Goal: Task Accomplishment & Management: Manage account settings

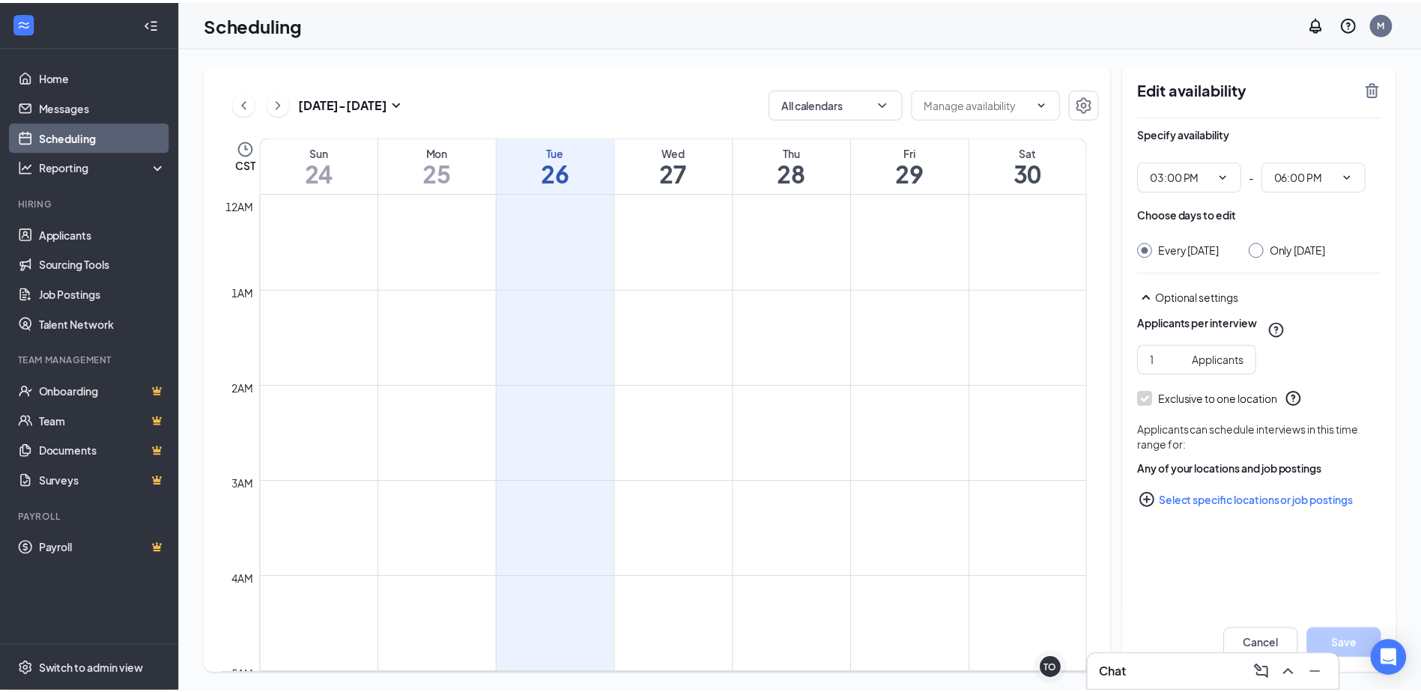
scroll to position [1411, 0]
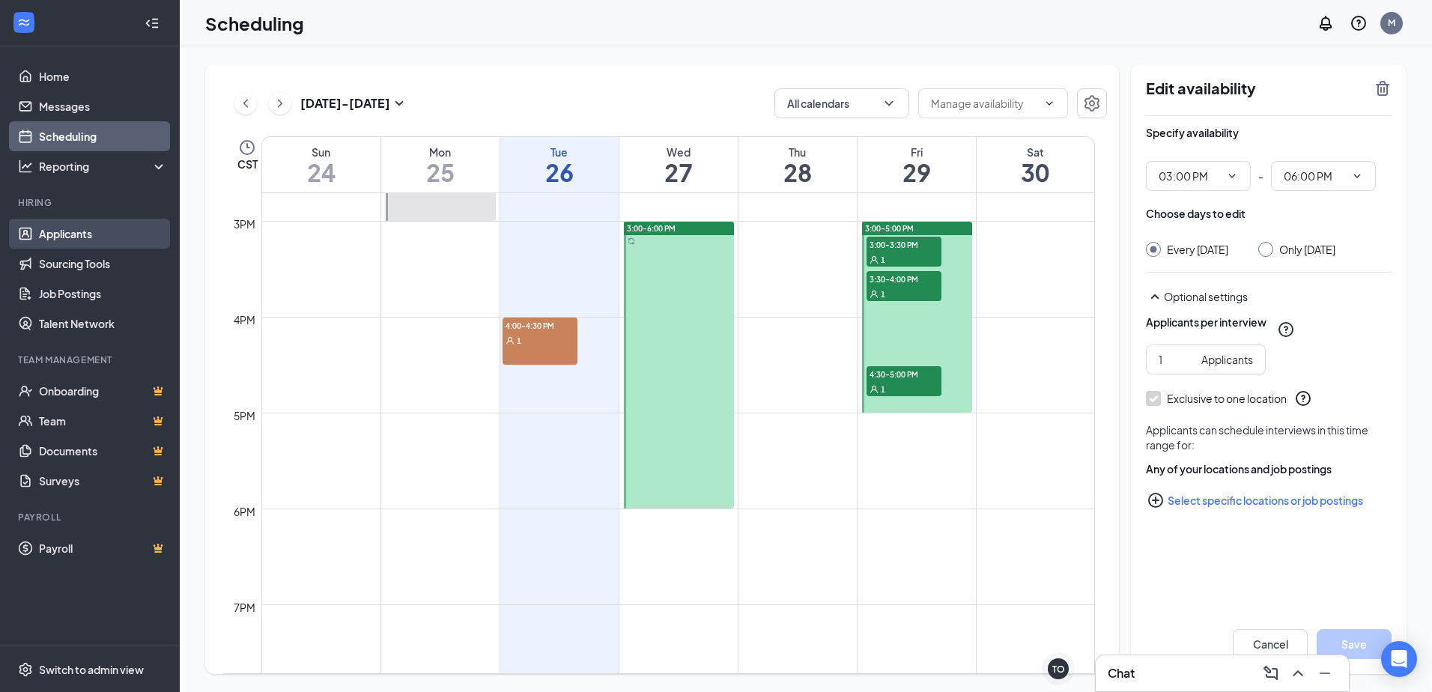
click at [53, 231] on link "Applicants" at bounding box center [103, 234] width 128 height 30
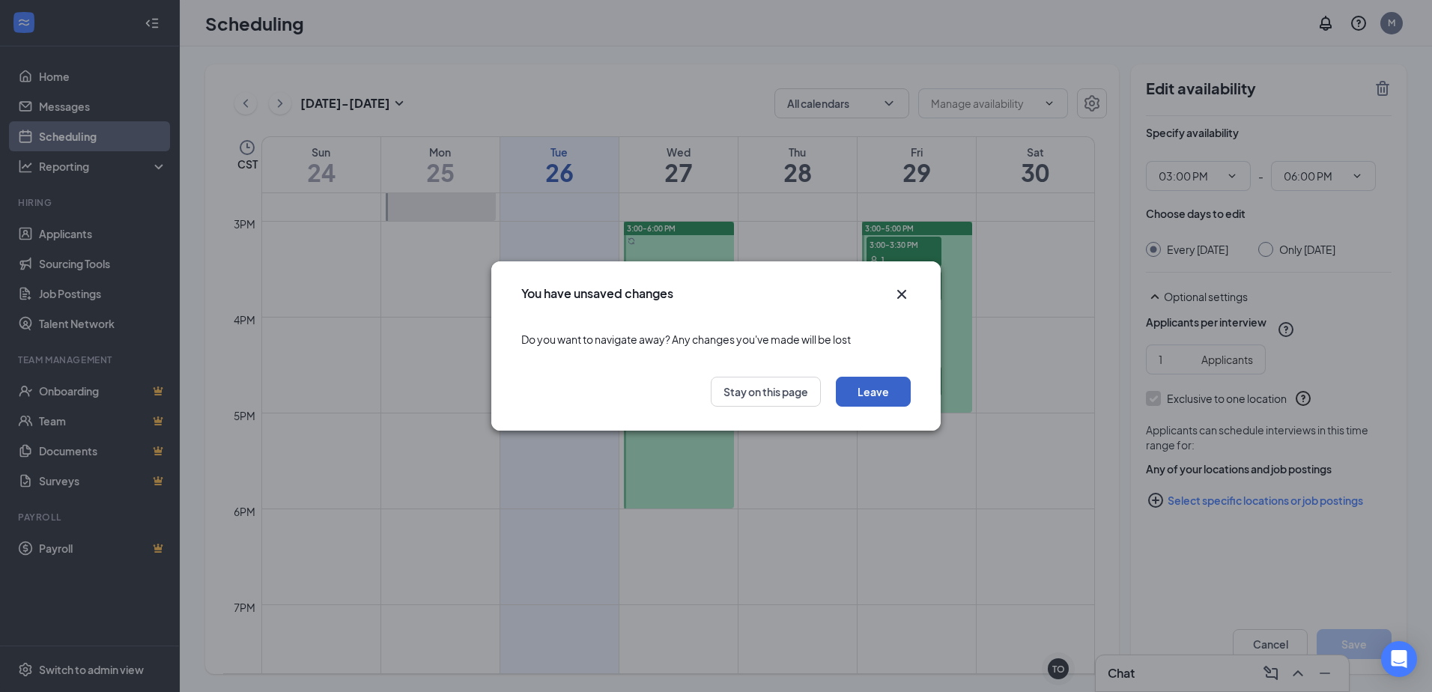
click at [859, 387] on button "Leave" at bounding box center [873, 392] width 75 height 30
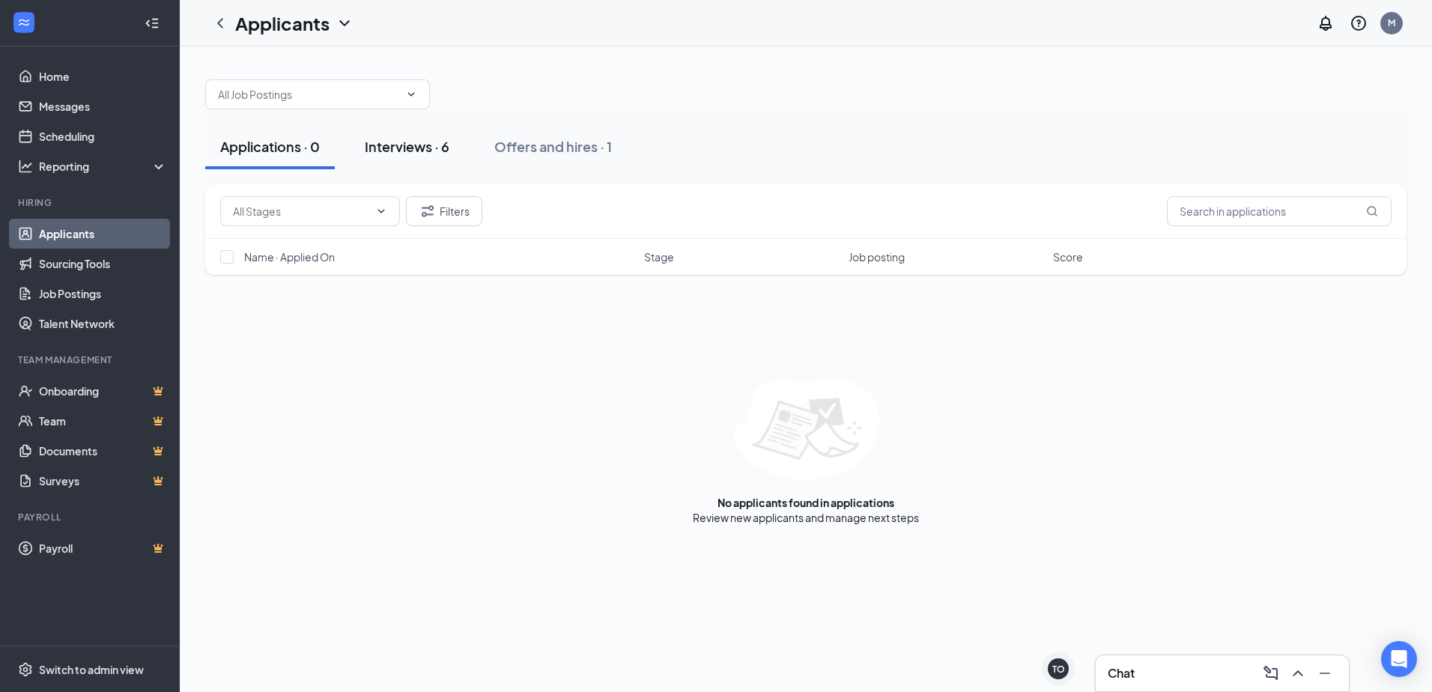
click at [418, 143] on div "Interviews · 6" at bounding box center [407, 146] width 85 height 19
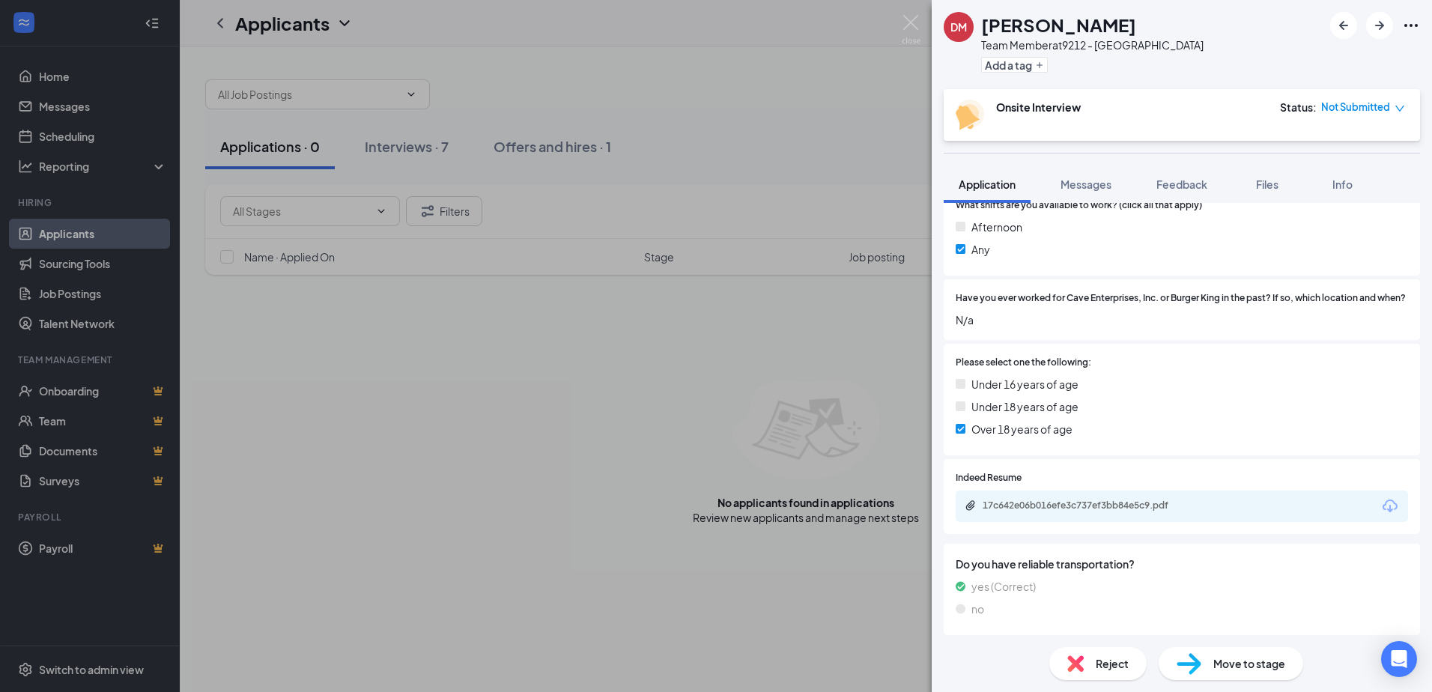
scroll to position [491, 0]
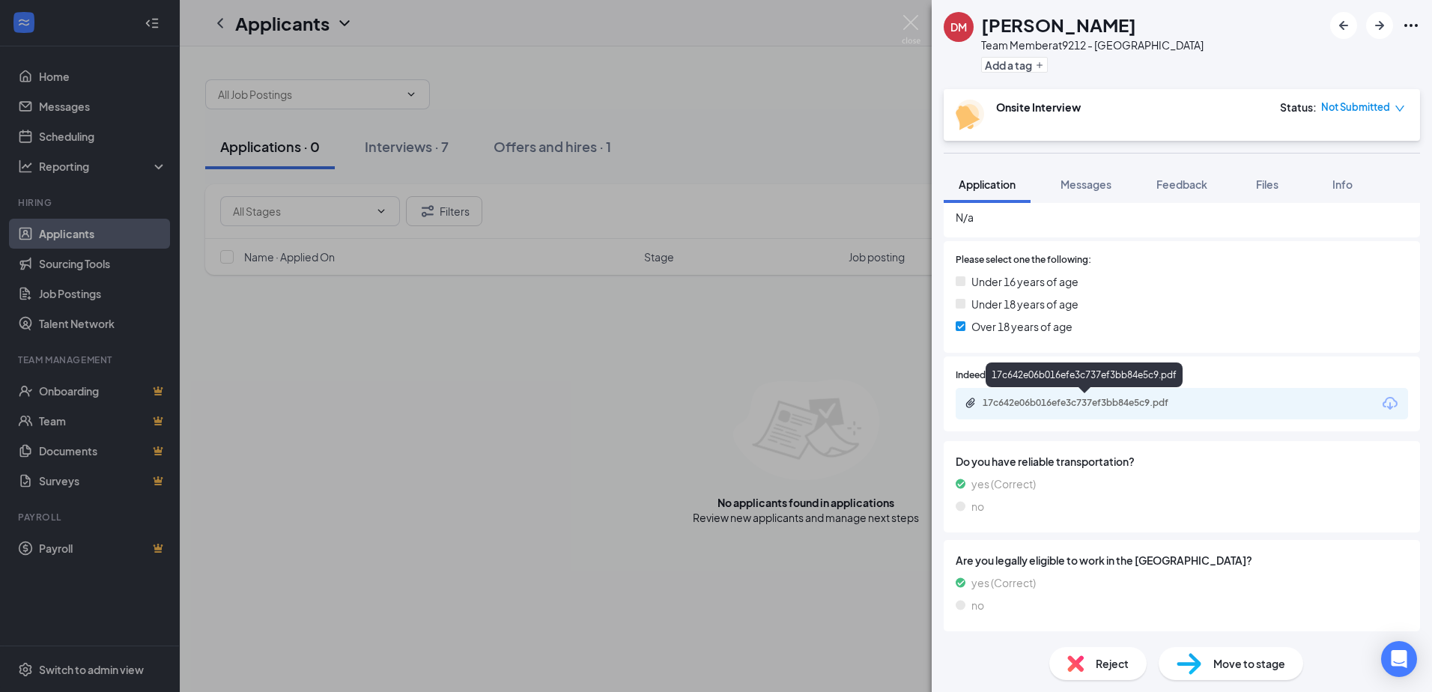
click at [1052, 405] on div "17c642e06b016efe3c737ef3bb84e5c9.pdf" at bounding box center [1088, 403] width 210 height 12
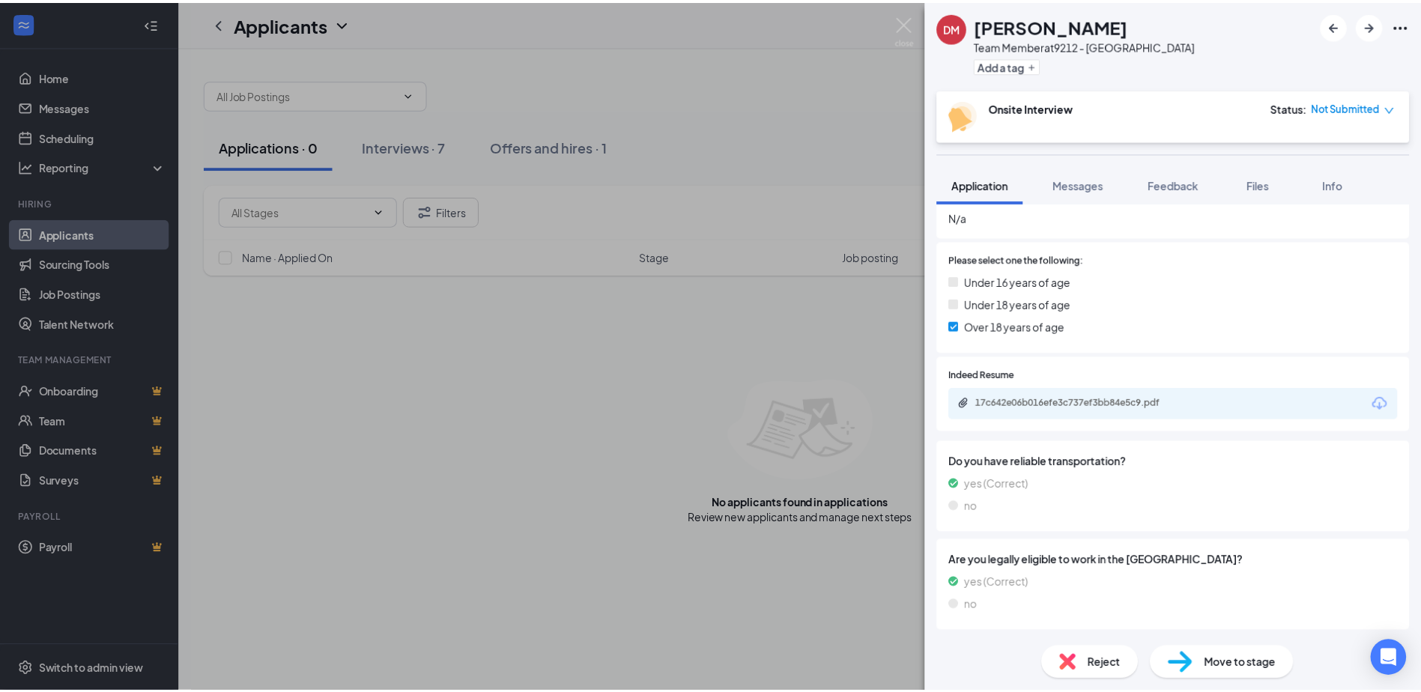
scroll to position [486, 0]
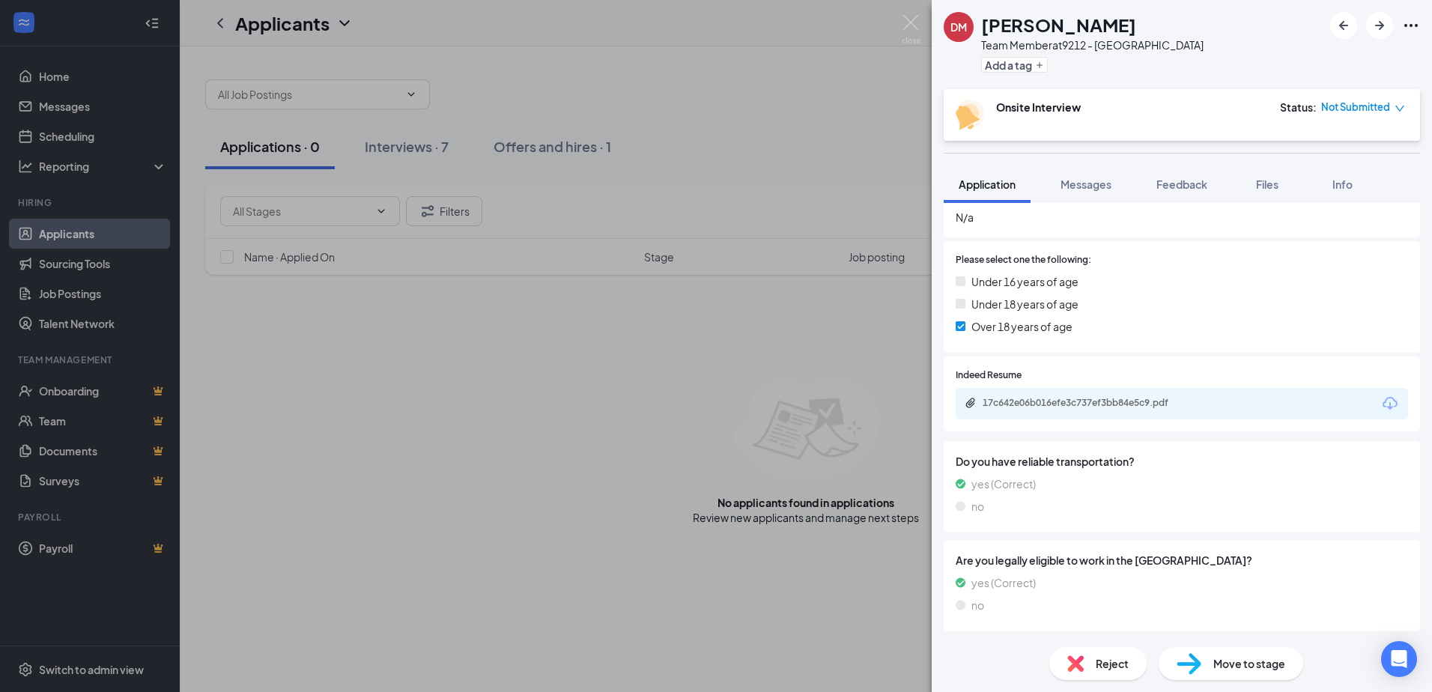
click at [854, 92] on div "[PERSON_NAME] Team Member at 9212 - Lakeport Add a tag Onsite Interview Status …" at bounding box center [716, 346] width 1432 height 692
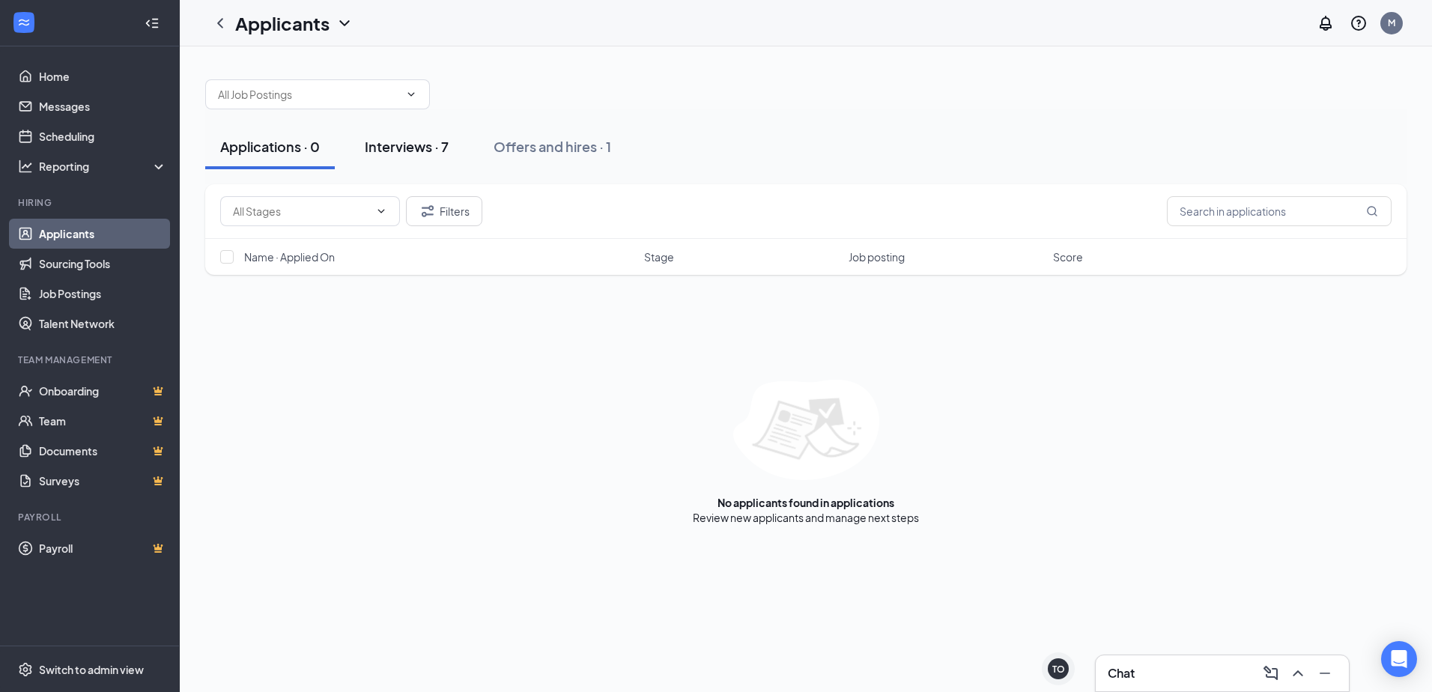
click at [407, 144] on div "Interviews · 7" at bounding box center [407, 146] width 84 height 19
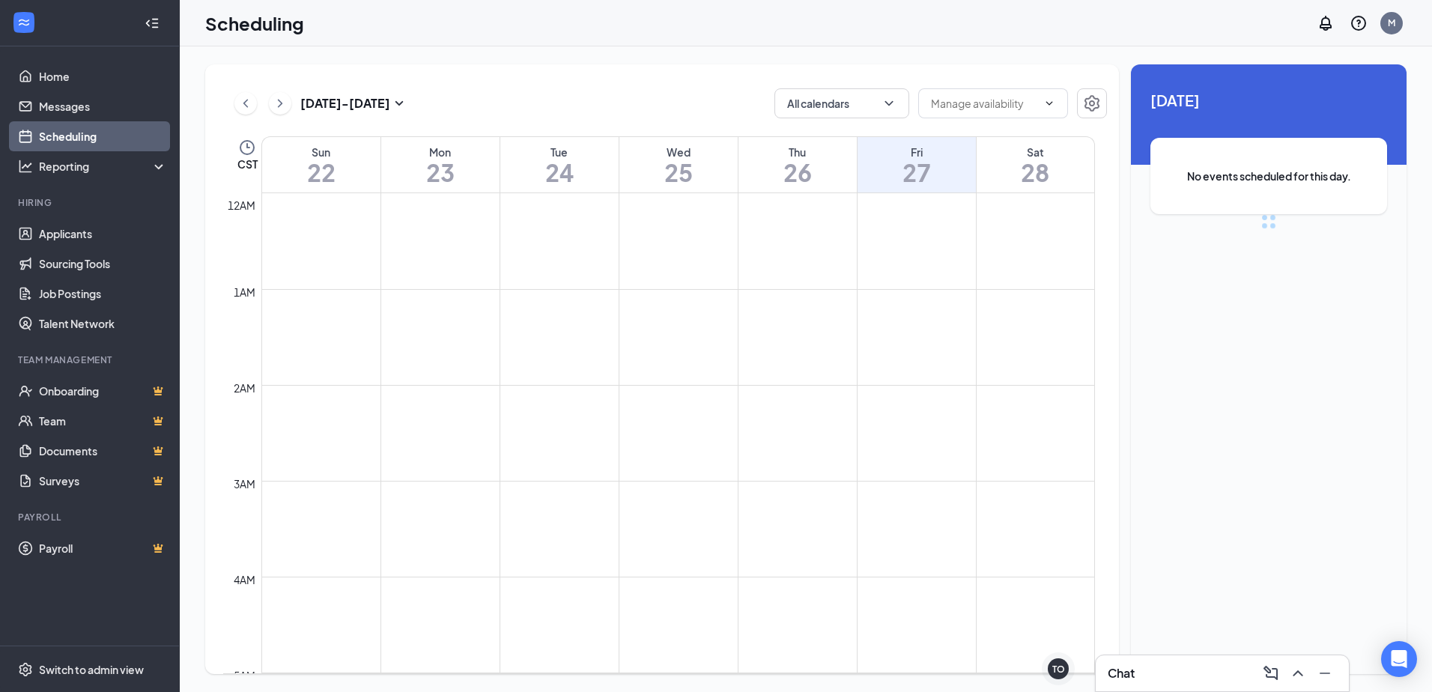
scroll to position [736, 0]
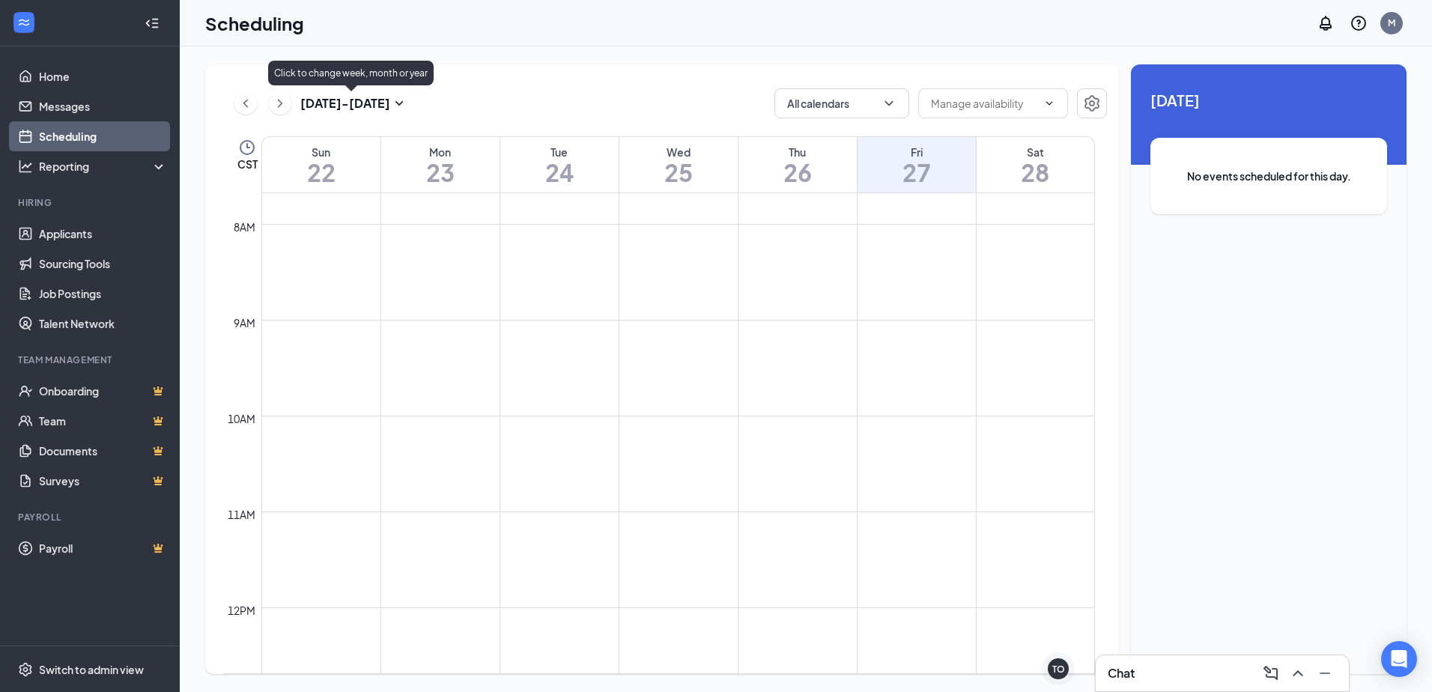
click at [327, 110] on h3 "Jun 22 - Jun 28" at bounding box center [345, 103] width 90 height 16
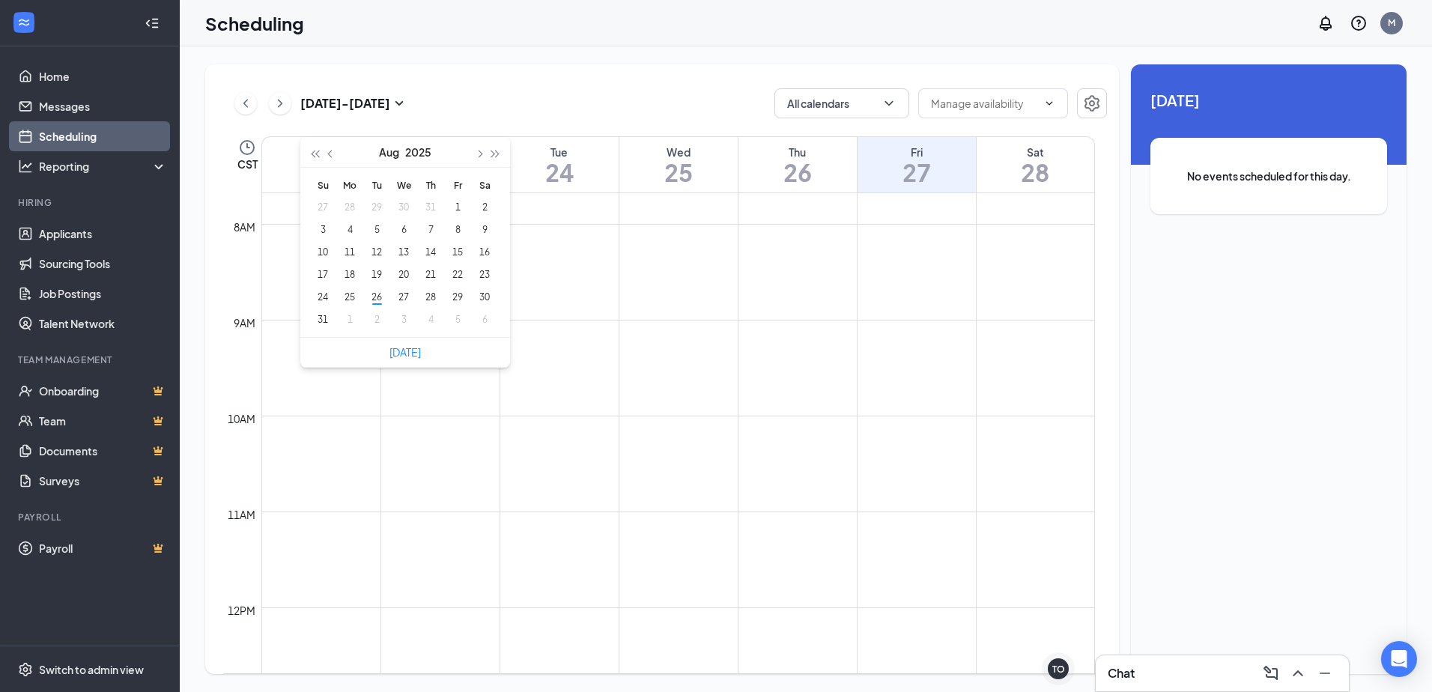
type input "2025-09-02"
click at [408, 354] on link "Today" at bounding box center [405, 351] width 31 height 13
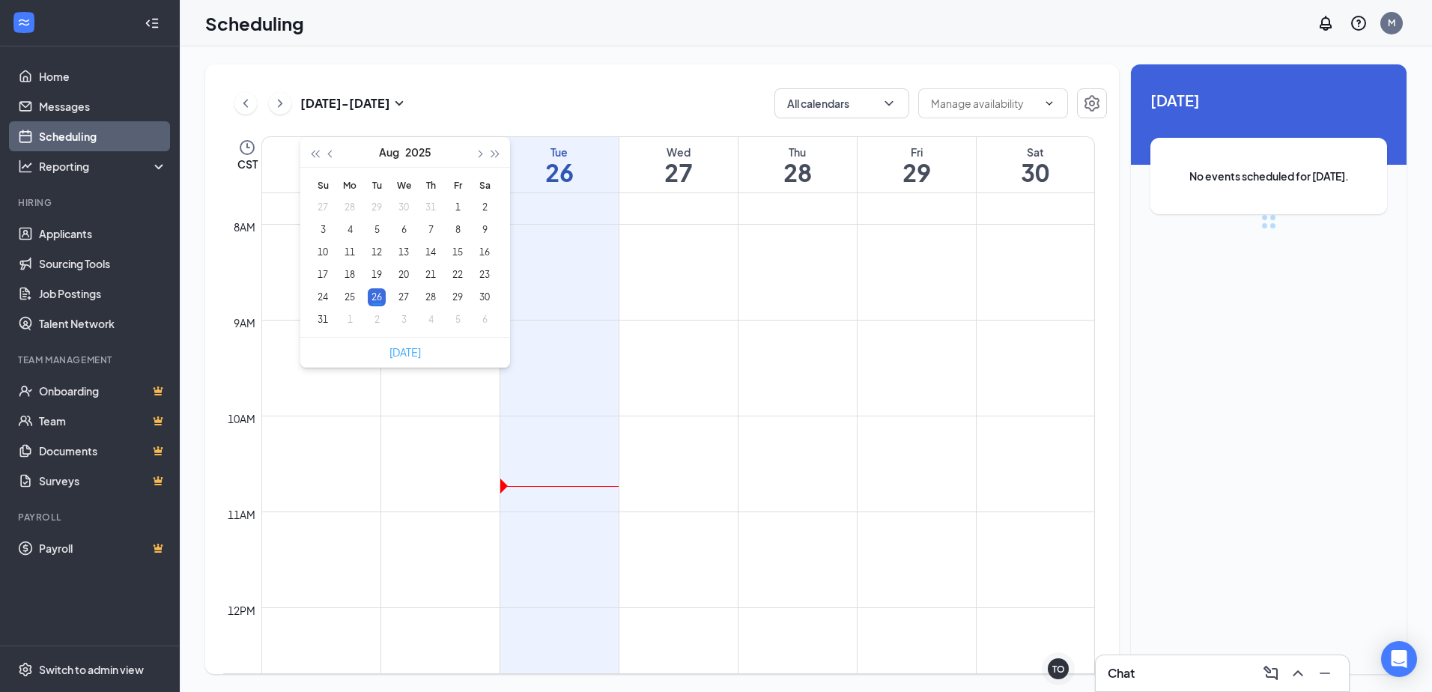
type input "2025-08-26"
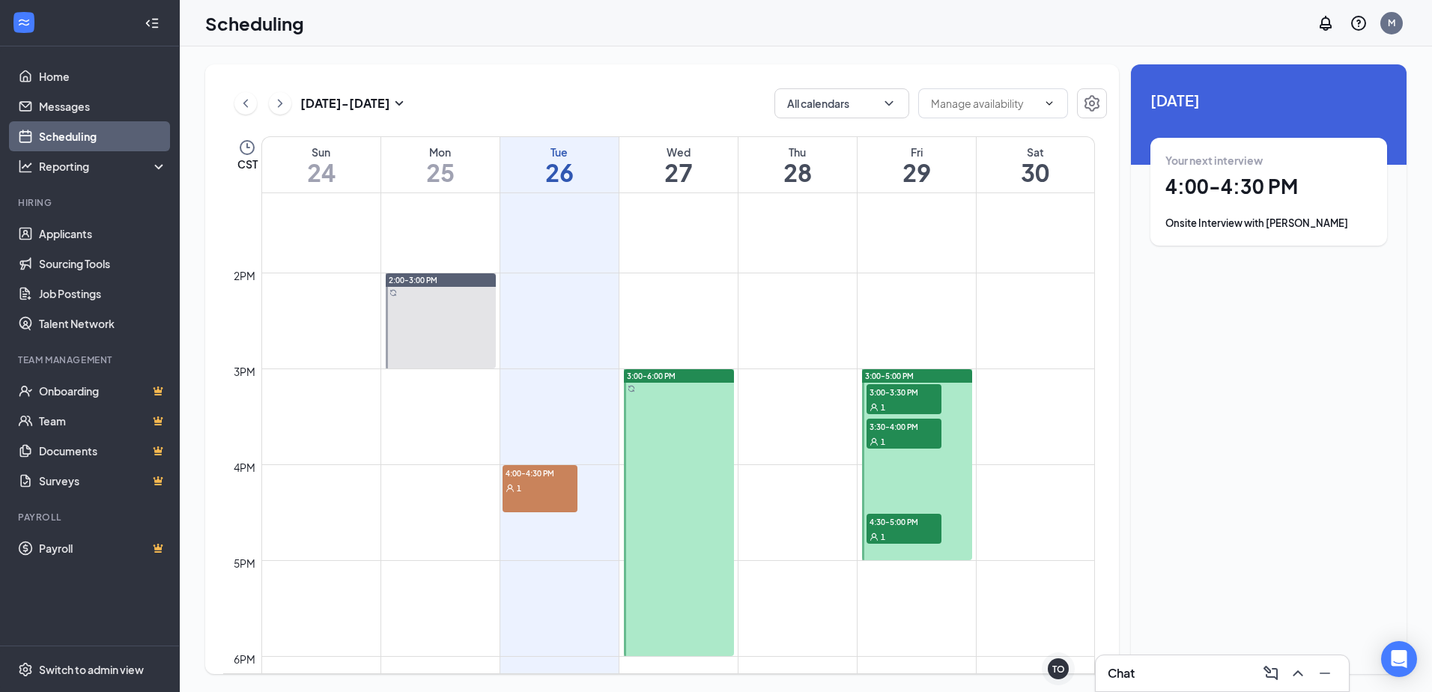
scroll to position [1336, 0]
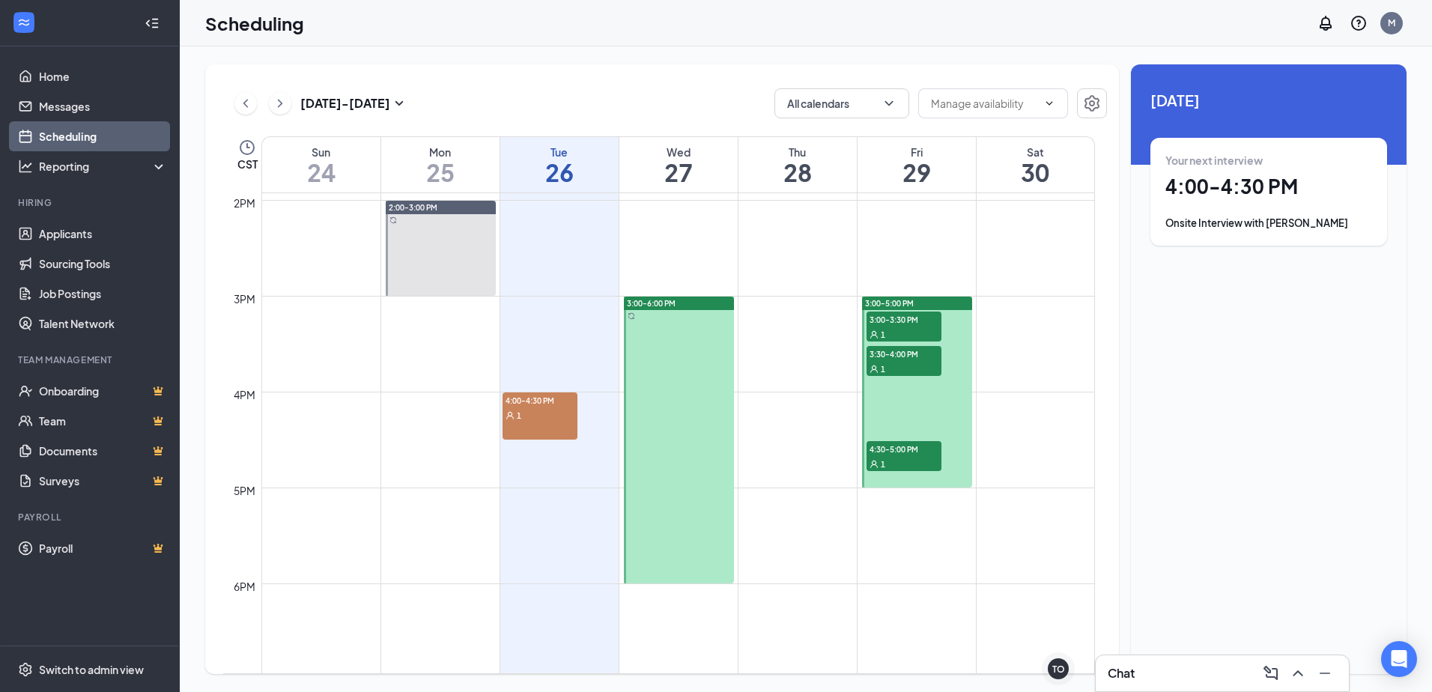
click at [524, 404] on span "4:00-4:30 PM" at bounding box center [540, 400] width 75 height 15
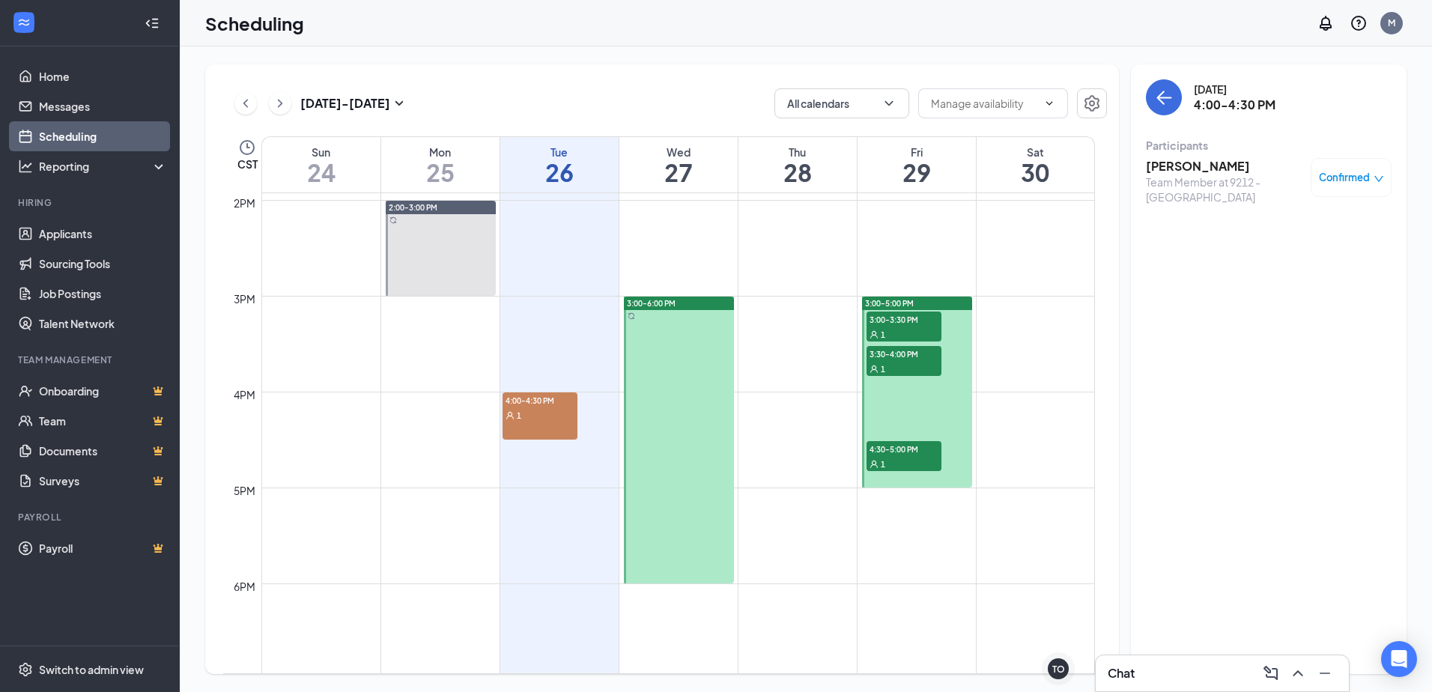
click at [1159, 171] on h3 "[PERSON_NAME]" at bounding box center [1224, 166] width 157 height 16
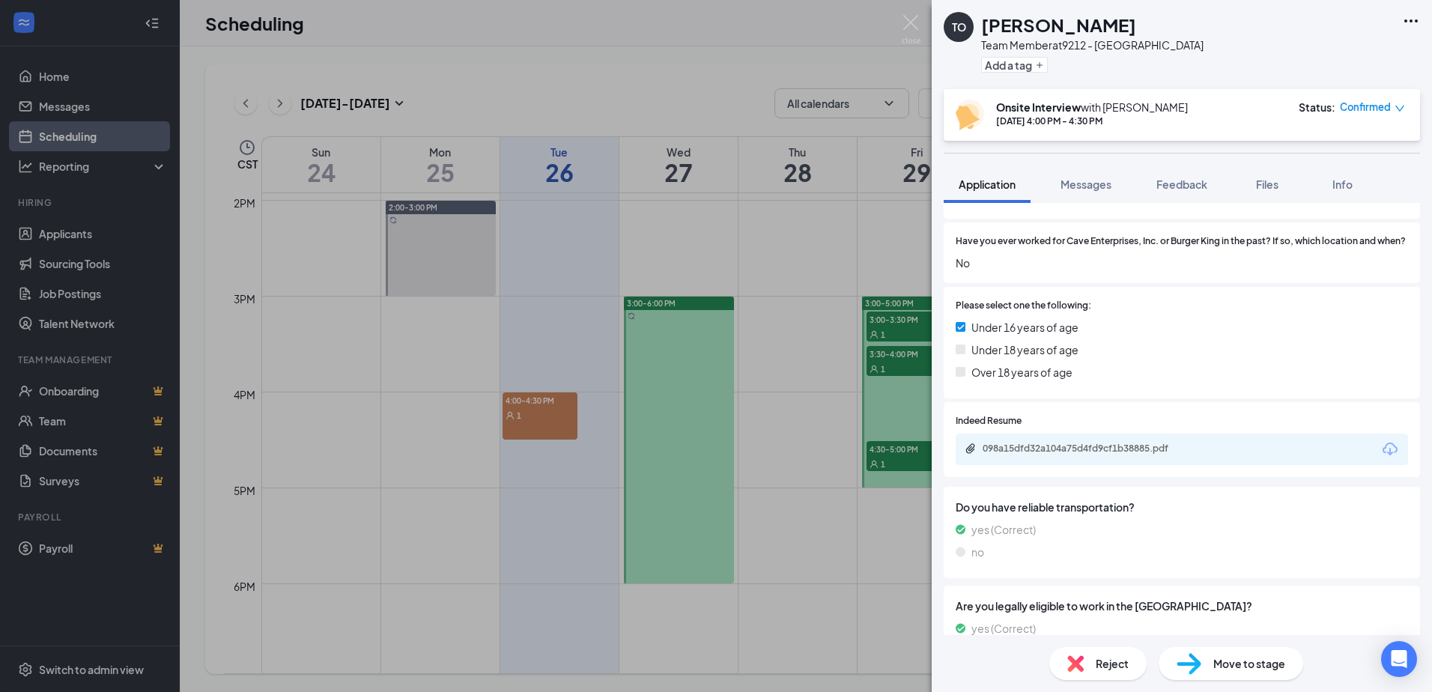
scroll to position [491, 0]
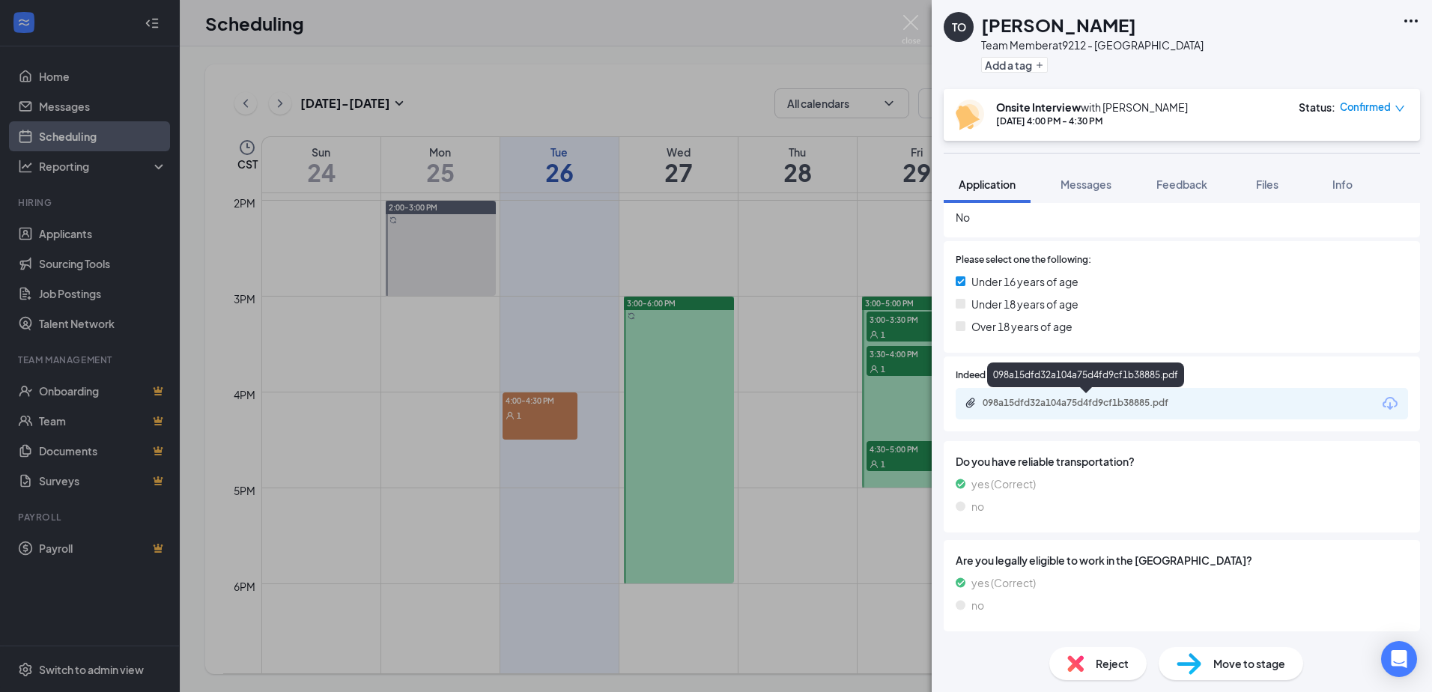
click at [1091, 402] on div "098a15dfd32a104a75d4fd9cf1b38885.pdf" at bounding box center [1088, 403] width 210 height 12
click at [608, 72] on div "TO Torina Otoko Team Member at 9212 - Lakeport Add a tag Onsite Interview with …" at bounding box center [716, 346] width 1432 height 692
